Goal: Task Accomplishment & Management: Use online tool/utility

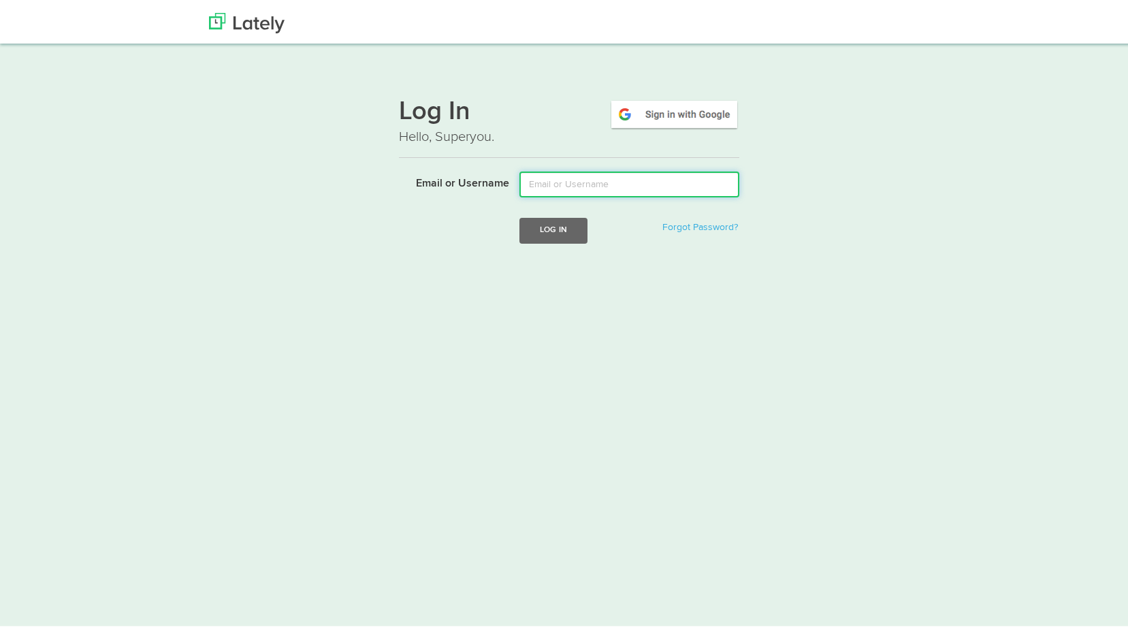
click at [677, 188] on input "Email or Username" at bounding box center [629, 182] width 220 height 26
type input "[PERSON_NAME][EMAIL_ADDRESS][DOMAIN_NAME]"
click at [555, 220] on button "Log In" at bounding box center [553, 227] width 68 height 25
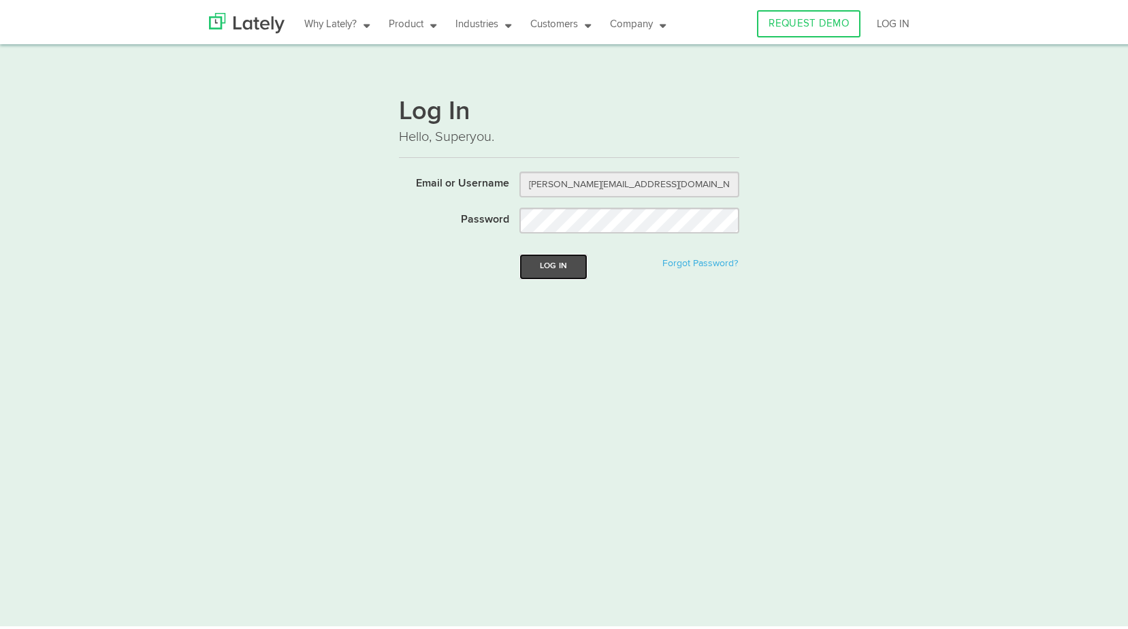
click at [553, 267] on button "Log In" at bounding box center [553, 263] width 68 height 25
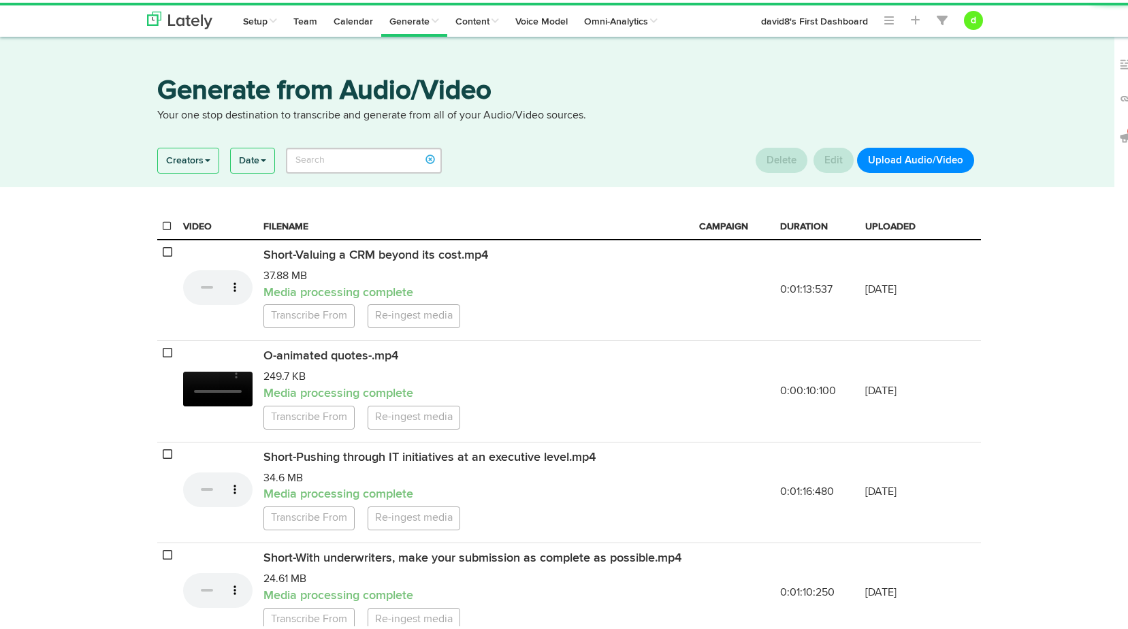
click at [913, 159] on button "Upload Audio/Video" at bounding box center [915, 157] width 117 height 25
